Goal: Find specific page/section: Find specific page/section

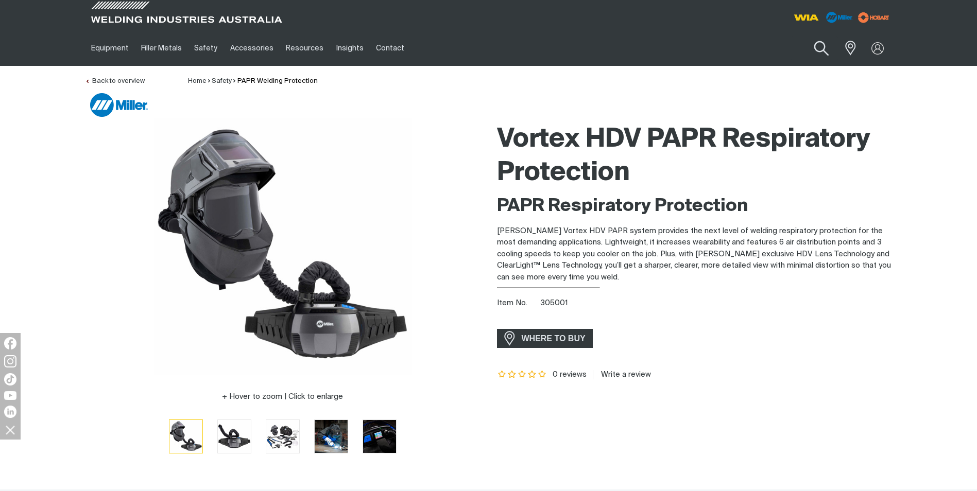
click at [818, 45] on button "Search products" at bounding box center [821, 48] width 42 height 29
click at [756, 53] on input "Search" at bounding box center [758, 48] width 159 height 23
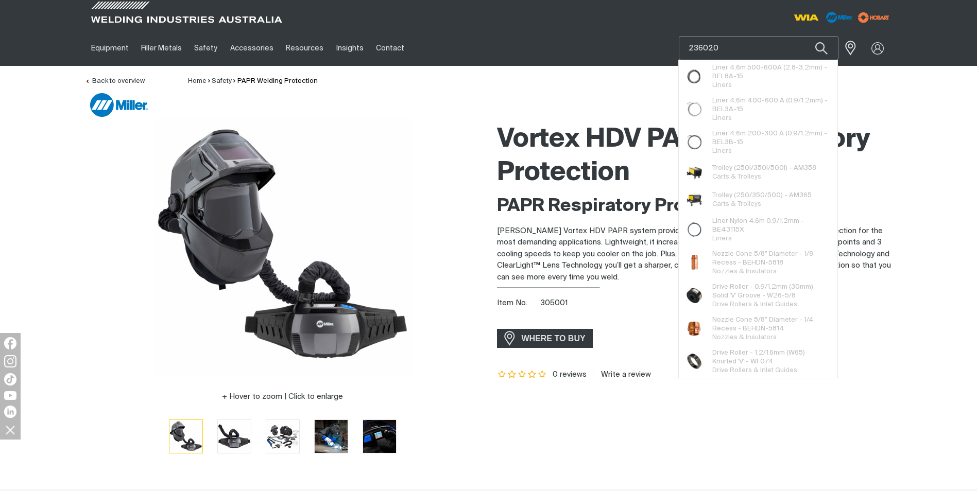
type input "236020"
click at [804, 36] on button "Search products" at bounding box center [821, 48] width 35 height 24
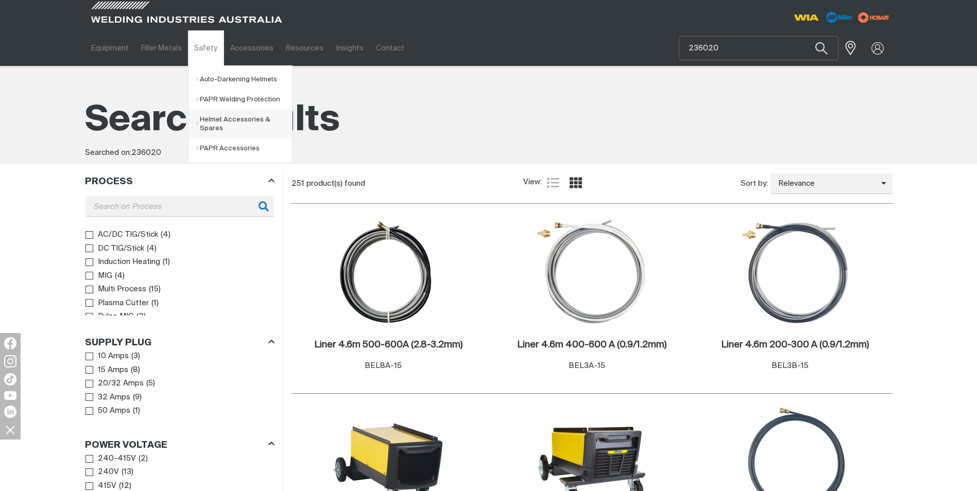
click at [234, 124] on link "Helmet Accessories & Spares" at bounding box center [244, 124] width 96 height 29
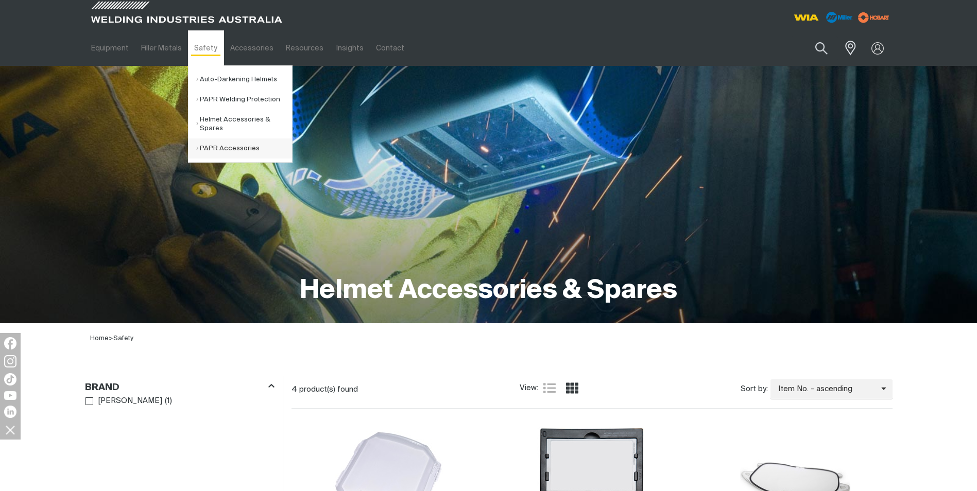
click at [232, 148] on link "PAPR Accessories" at bounding box center [244, 149] width 96 height 20
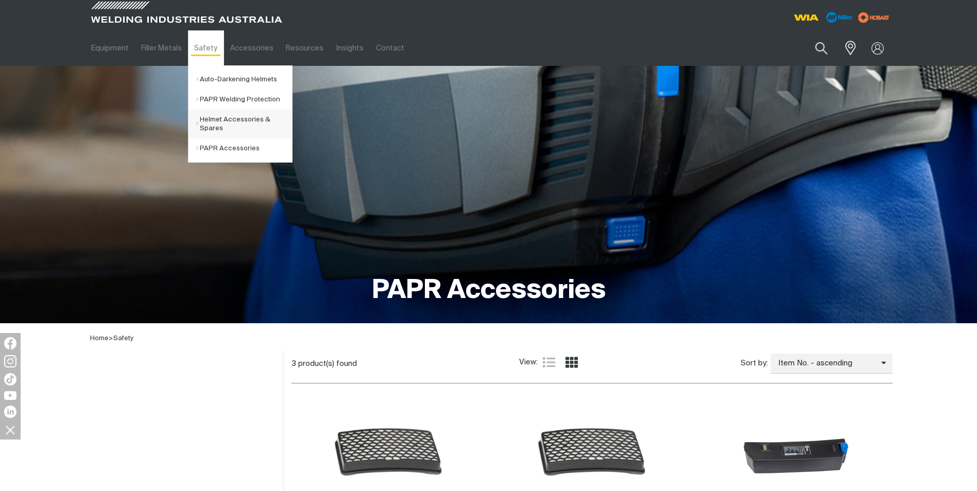
click at [226, 119] on link "Helmet Accessories & Spares" at bounding box center [244, 124] width 96 height 29
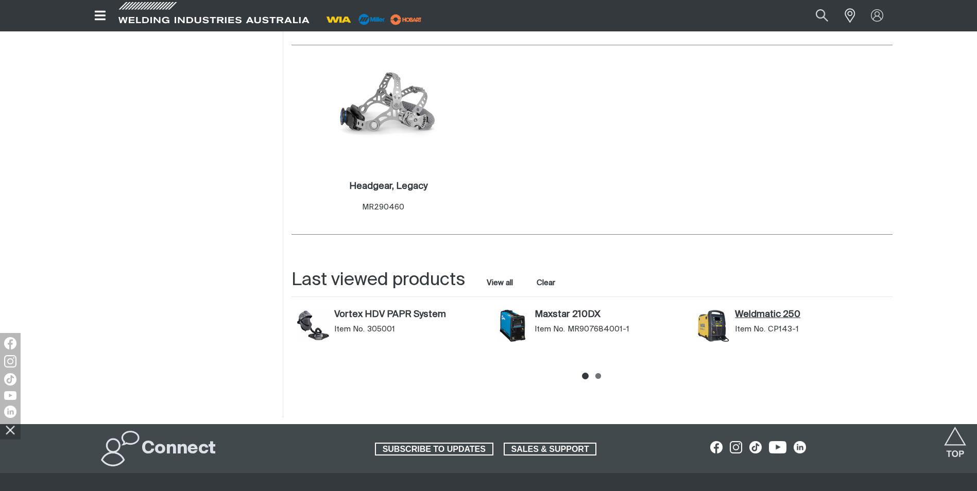
scroll to position [802, 0]
